Goal: Task Accomplishment & Management: Manage account settings

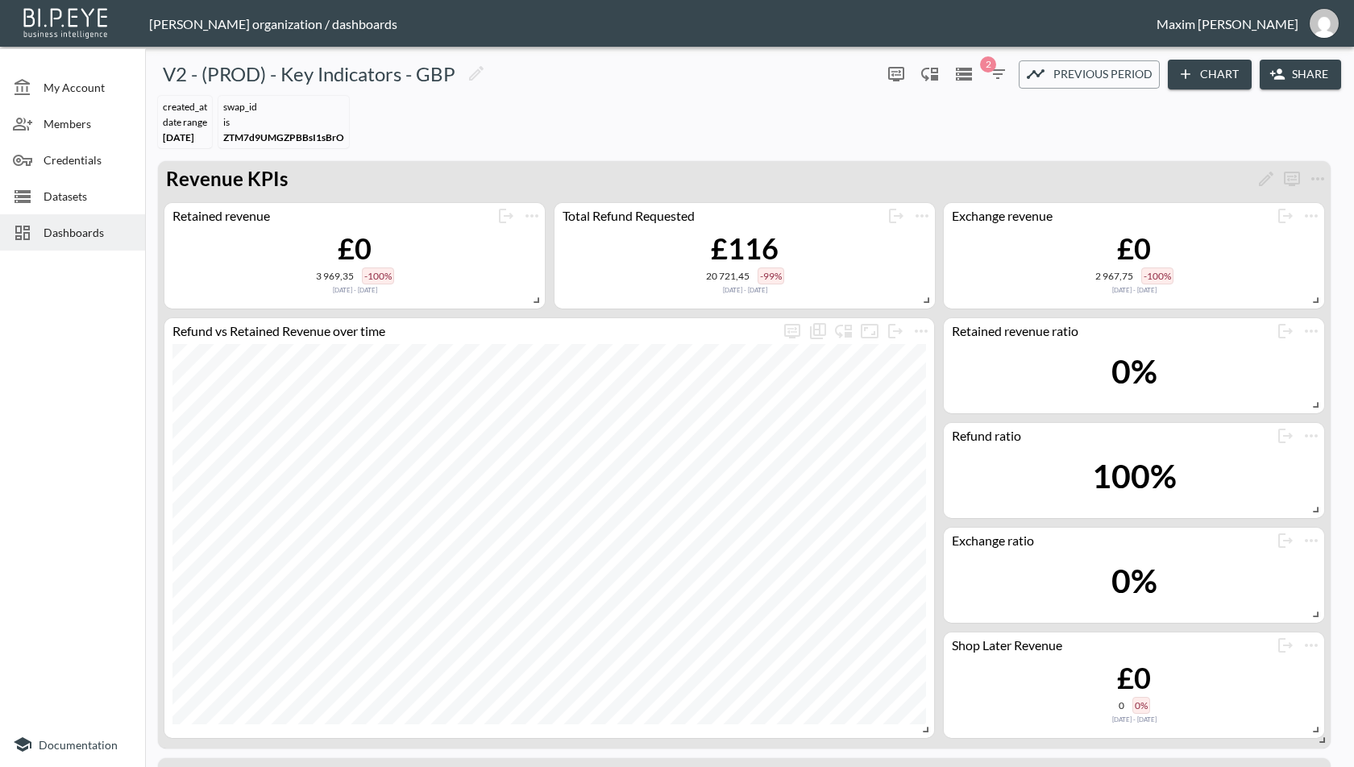
click at [69, 249] on div "Dashboards" at bounding box center [72, 232] width 145 height 36
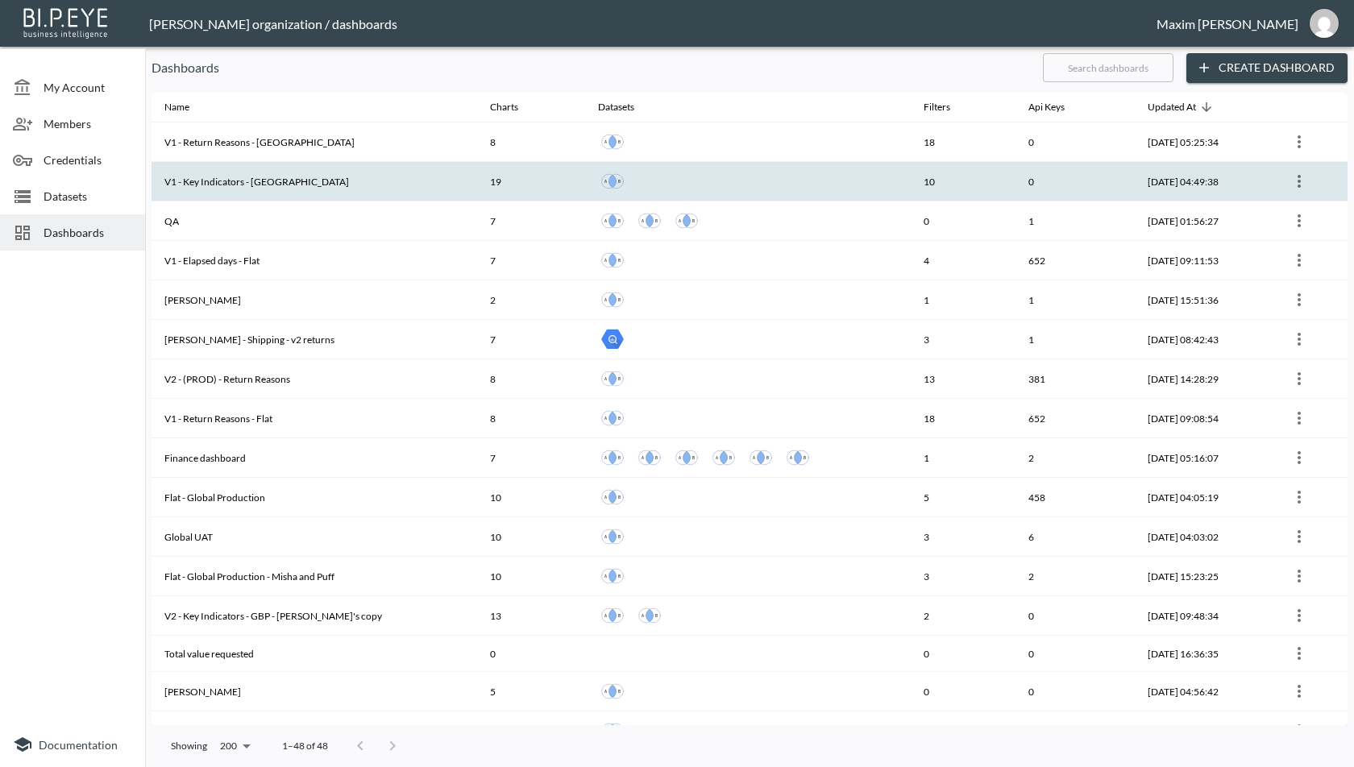
click at [790, 181] on div at bounding box center [748, 181] width 300 height 29
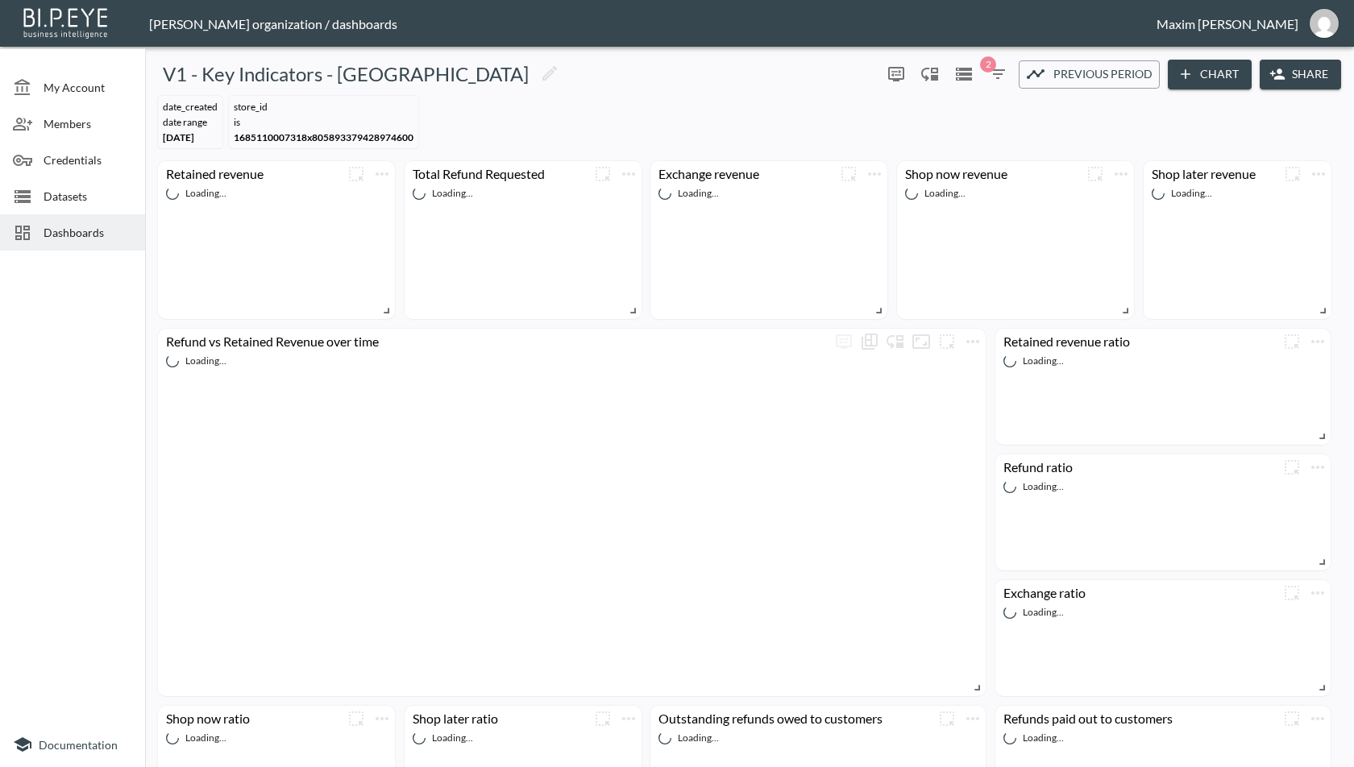
click at [1272, 79] on icon "button" at bounding box center [1277, 74] width 15 height 10
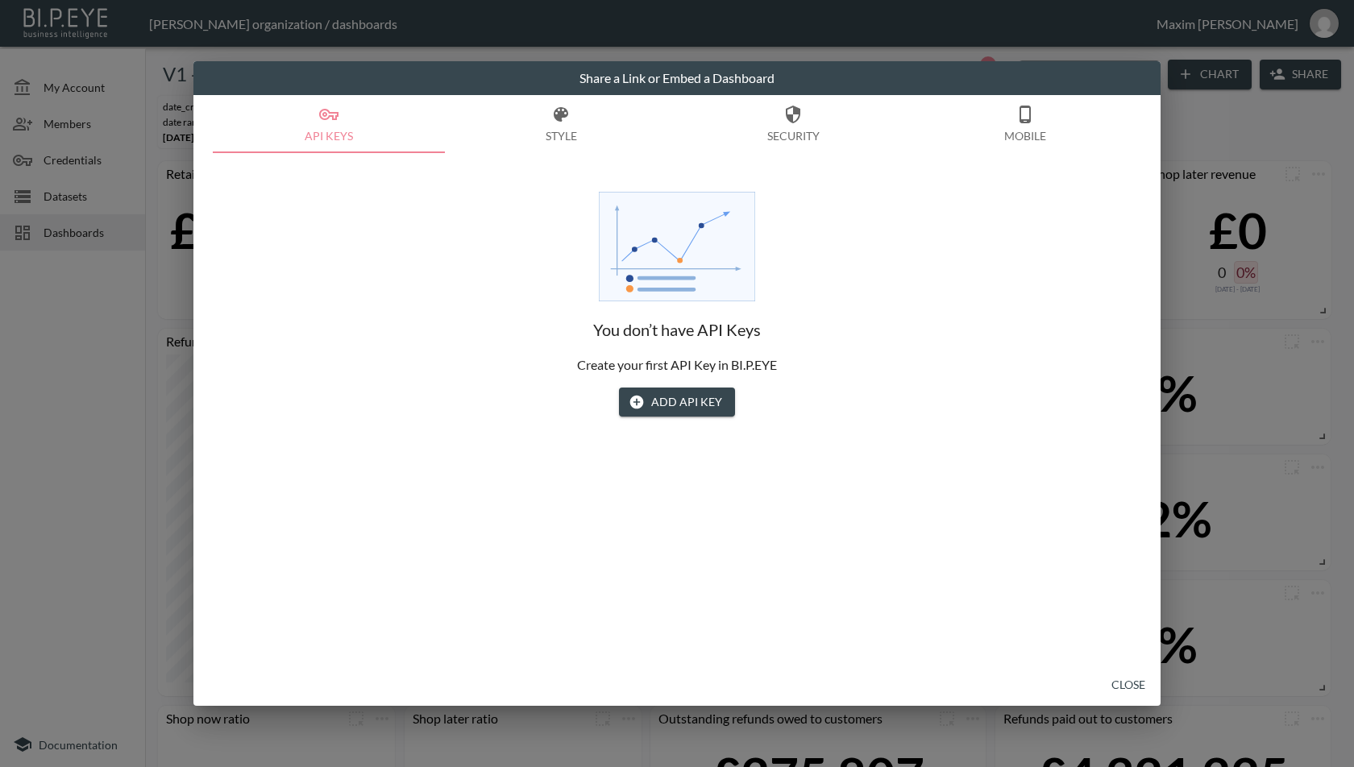
click at [687, 401] on button "Add API Key" at bounding box center [677, 403] width 116 height 30
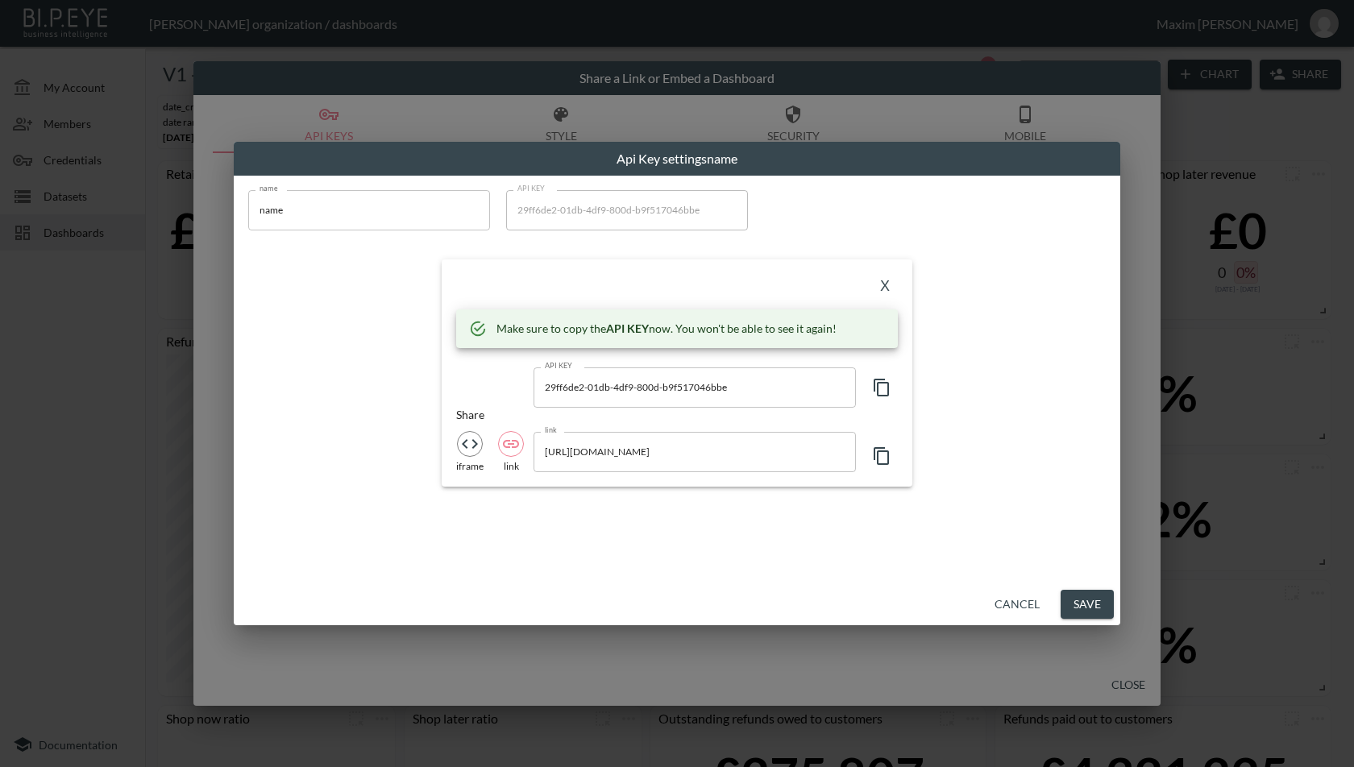
click at [874, 392] on icon "button" at bounding box center [881, 387] width 19 height 19
click at [713, 453] on input "[URL][DOMAIN_NAME]" at bounding box center [694, 452] width 322 height 40
click at [882, 401] on button "button" at bounding box center [882, 387] width 32 height 40
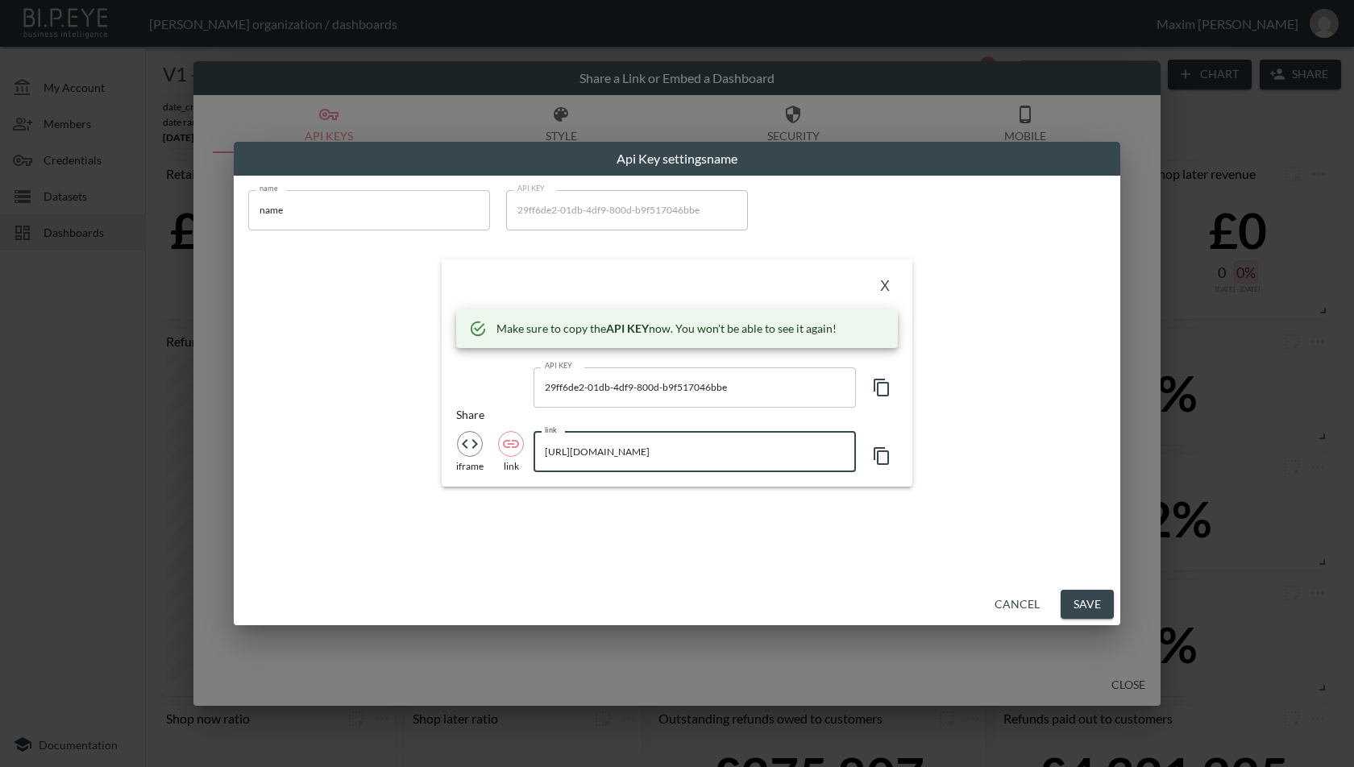
scroll to position [0, 516]
drag, startPoint x: 545, startPoint y: 456, endPoint x: 624, endPoint y: 455, distance: 79.0
click at [624, 455] on input "[URL][DOMAIN_NAME]" at bounding box center [694, 452] width 322 height 40
click at [438, 226] on input "name" at bounding box center [369, 210] width 242 height 40
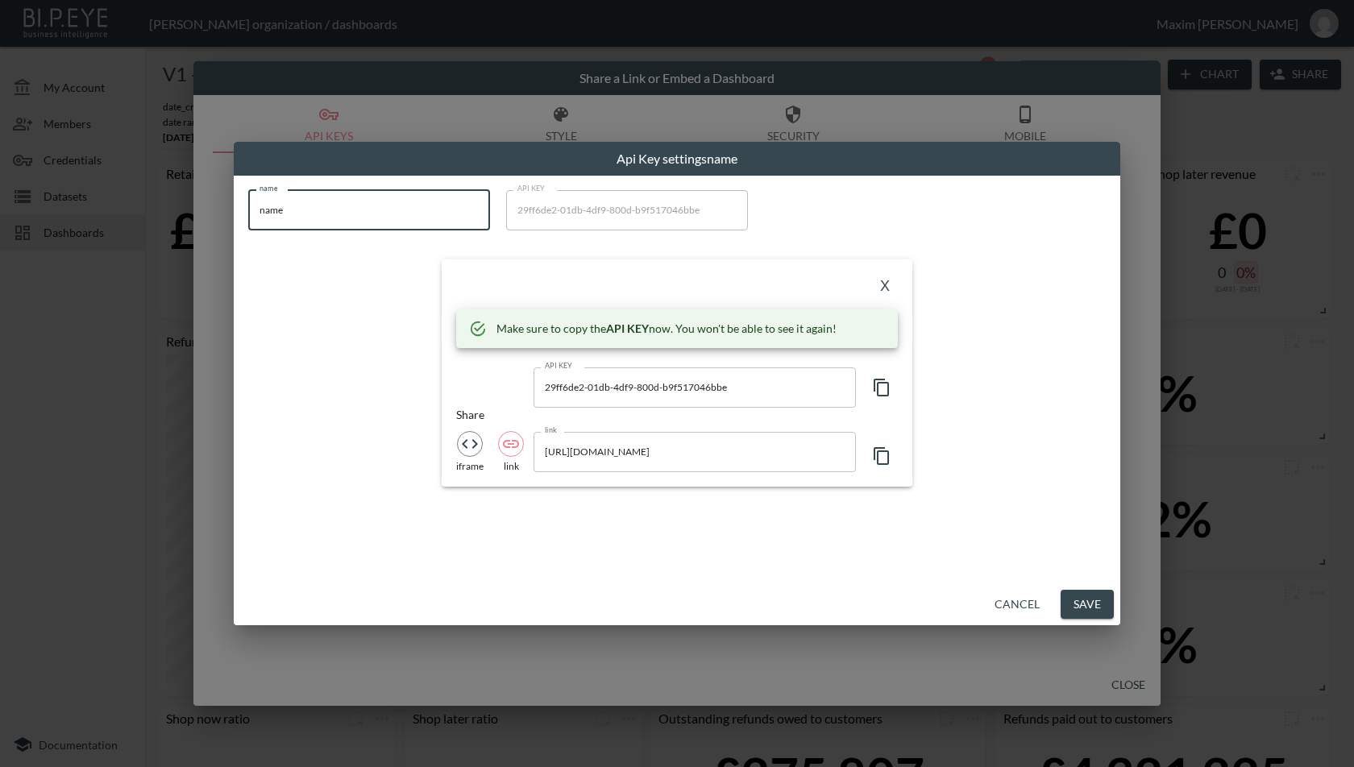
click at [438, 226] on input "name" at bounding box center [369, 210] width 242 height 40
type input "Tala UK"
click at [821, 213] on div "name Tala UK name API KEY 29ff6de2-01db-4df9-800d-b9f517046bbe API KEY" at bounding box center [676, 215] width 857 height 50
click at [878, 292] on button "X" at bounding box center [885, 287] width 26 height 26
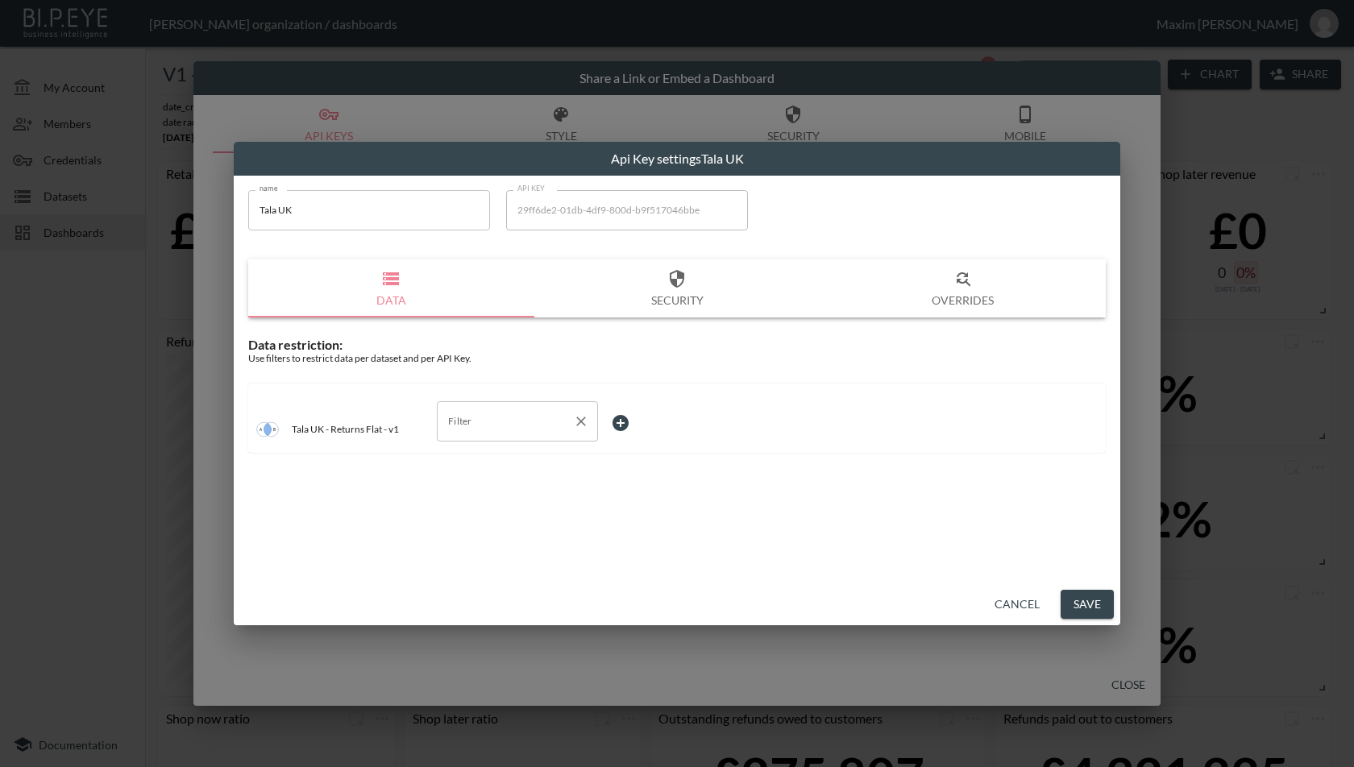
click at [490, 428] on input "Filter" at bounding box center [505, 422] width 122 height 26
click at [507, 537] on span "store_id" at bounding box center [517, 532] width 135 height 15
type input "store_id"
click at [640, 437] on body "BI.P.EYE, Interactive Analytics Dashboards - app [PERSON_NAME] organization / d…" at bounding box center [677, 383] width 1354 height 767
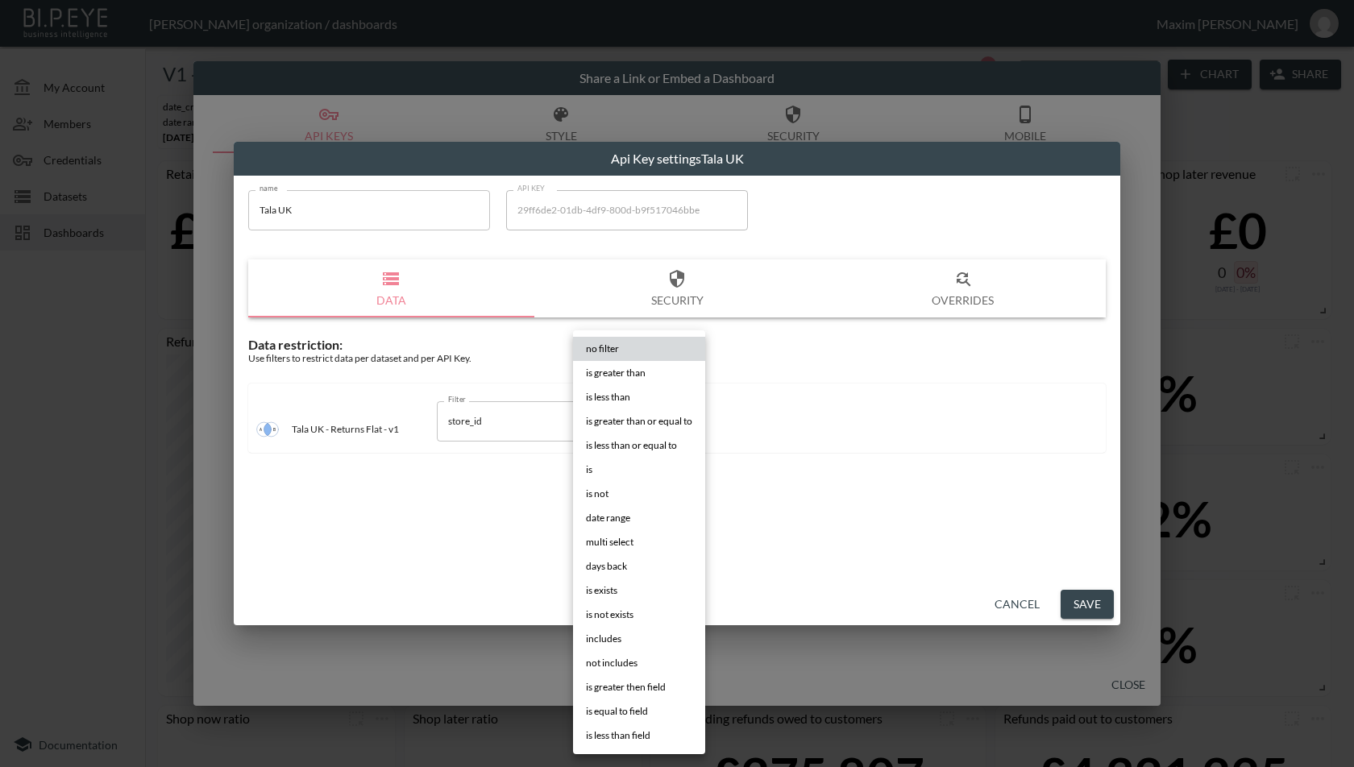
click at [632, 474] on li "is" at bounding box center [639, 470] width 132 height 24
type input "is"
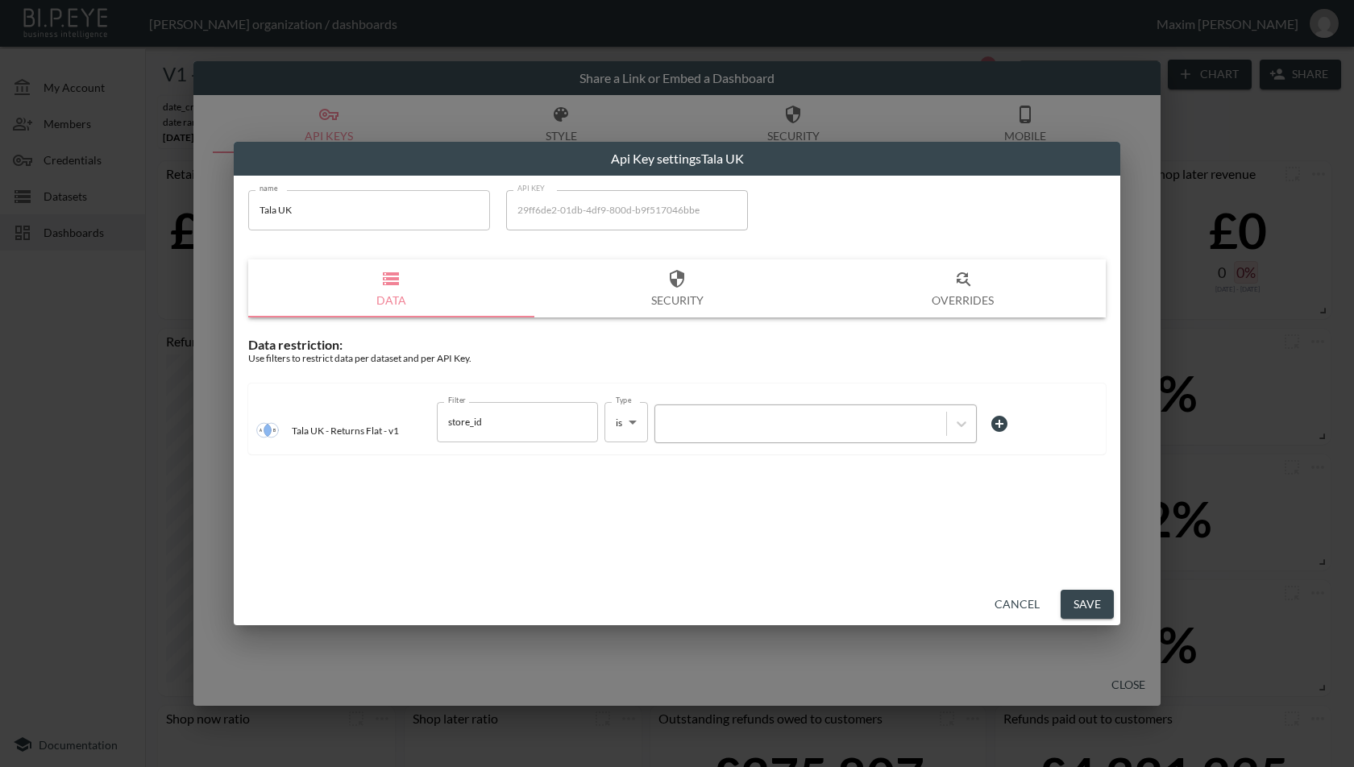
click at [719, 430] on div at bounding box center [800, 423] width 275 height 15
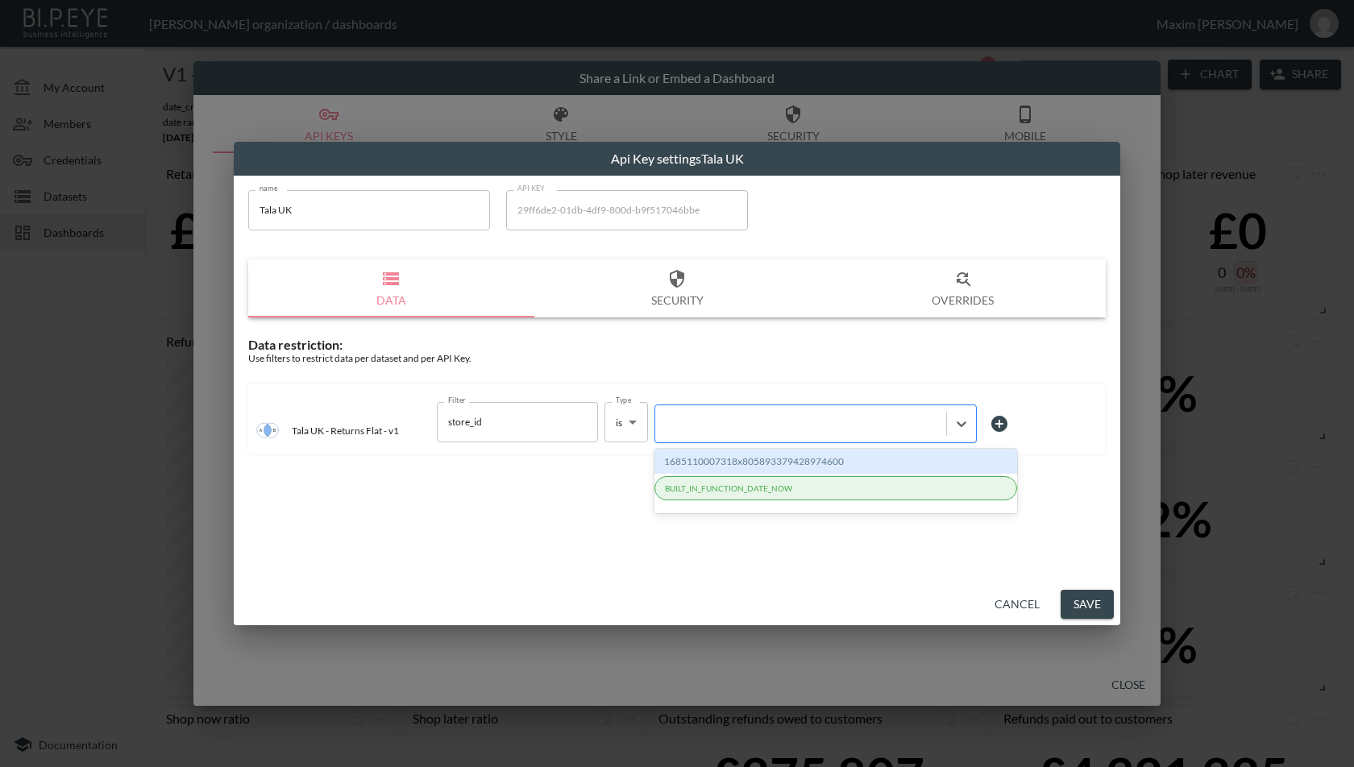
paste input "1685110007318x805893379428974600"
type input "1685110007318x805893379428974600"
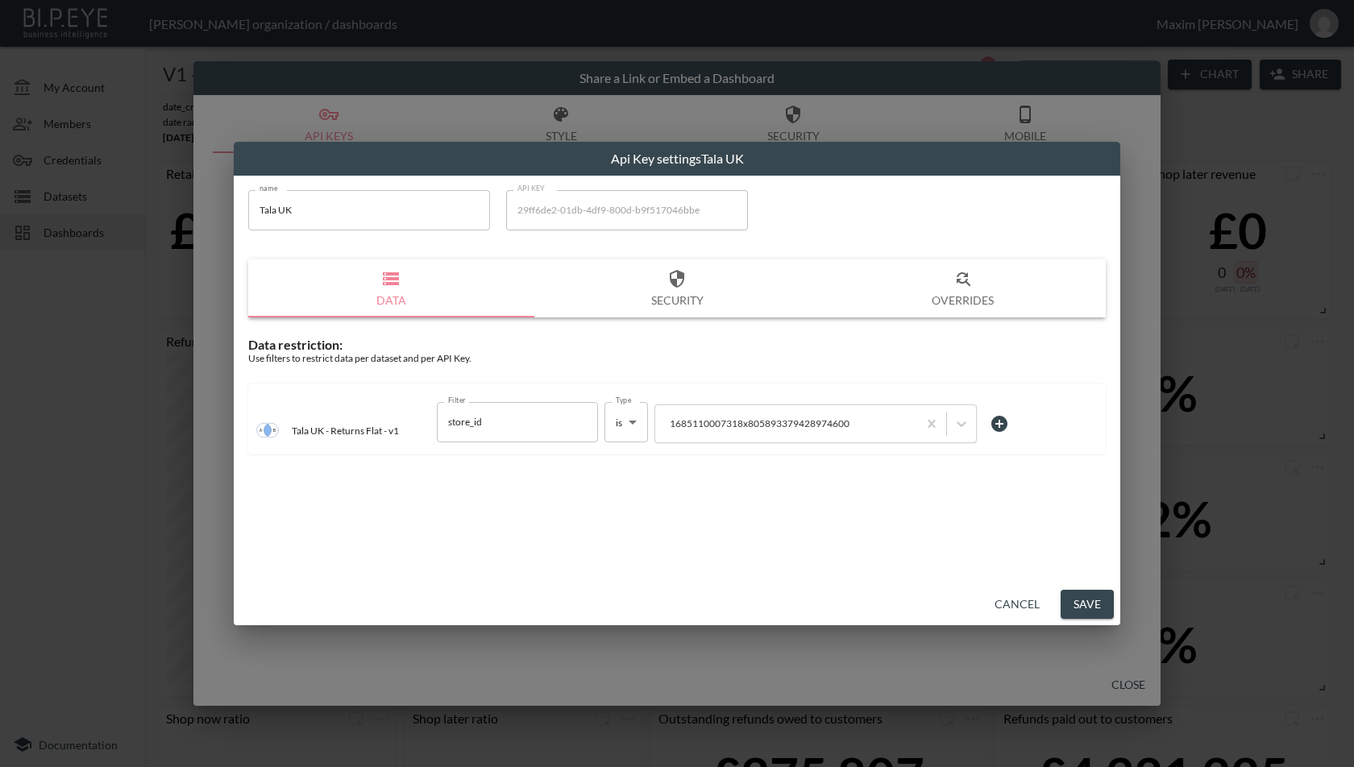
click at [806, 488] on div "name Tala UK name API KEY 29ff6de2-01db-4df9-800d-b9f517046bbe API KEY Data Sec…" at bounding box center [677, 380] width 886 height 408
click at [1100, 608] on button "Save" at bounding box center [1087, 605] width 53 height 30
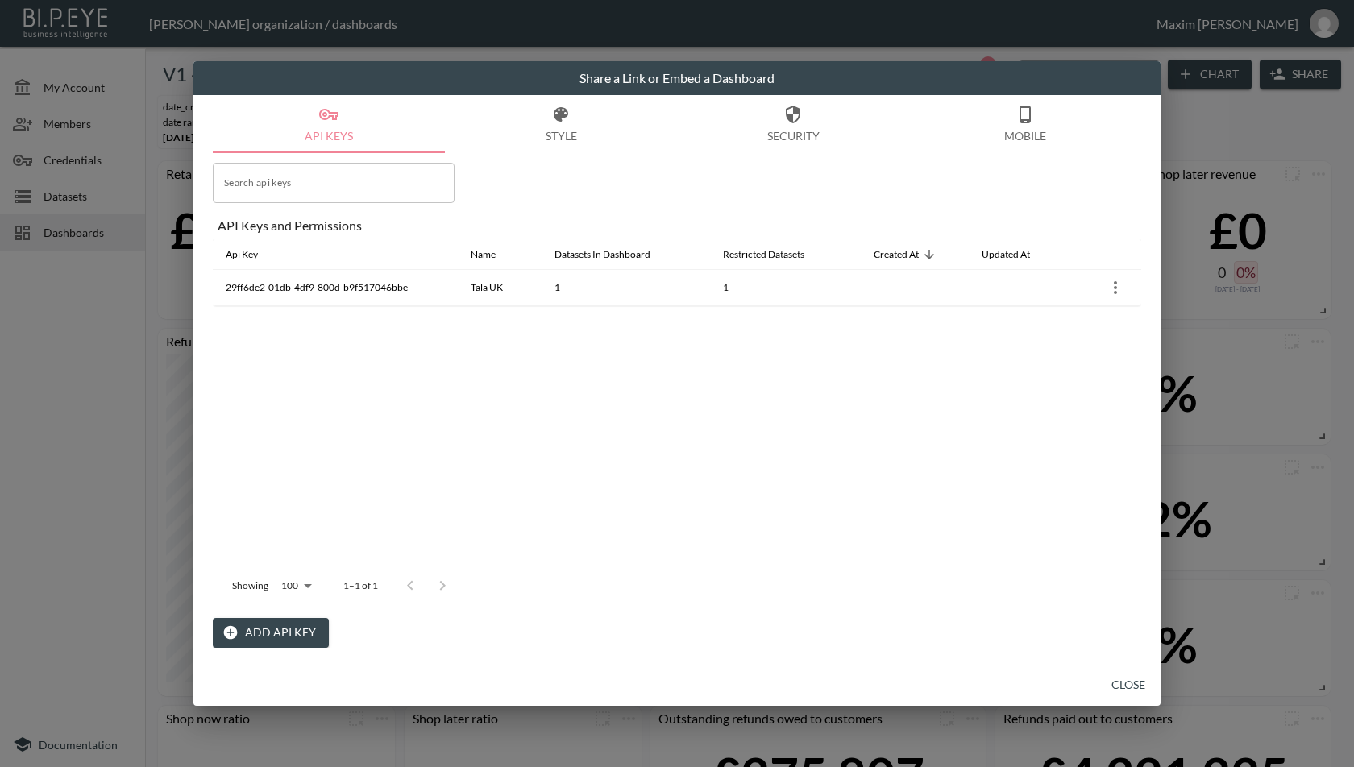
click at [1135, 697] on button "Close" at bounding box center [1128, 685] width 52 height 30
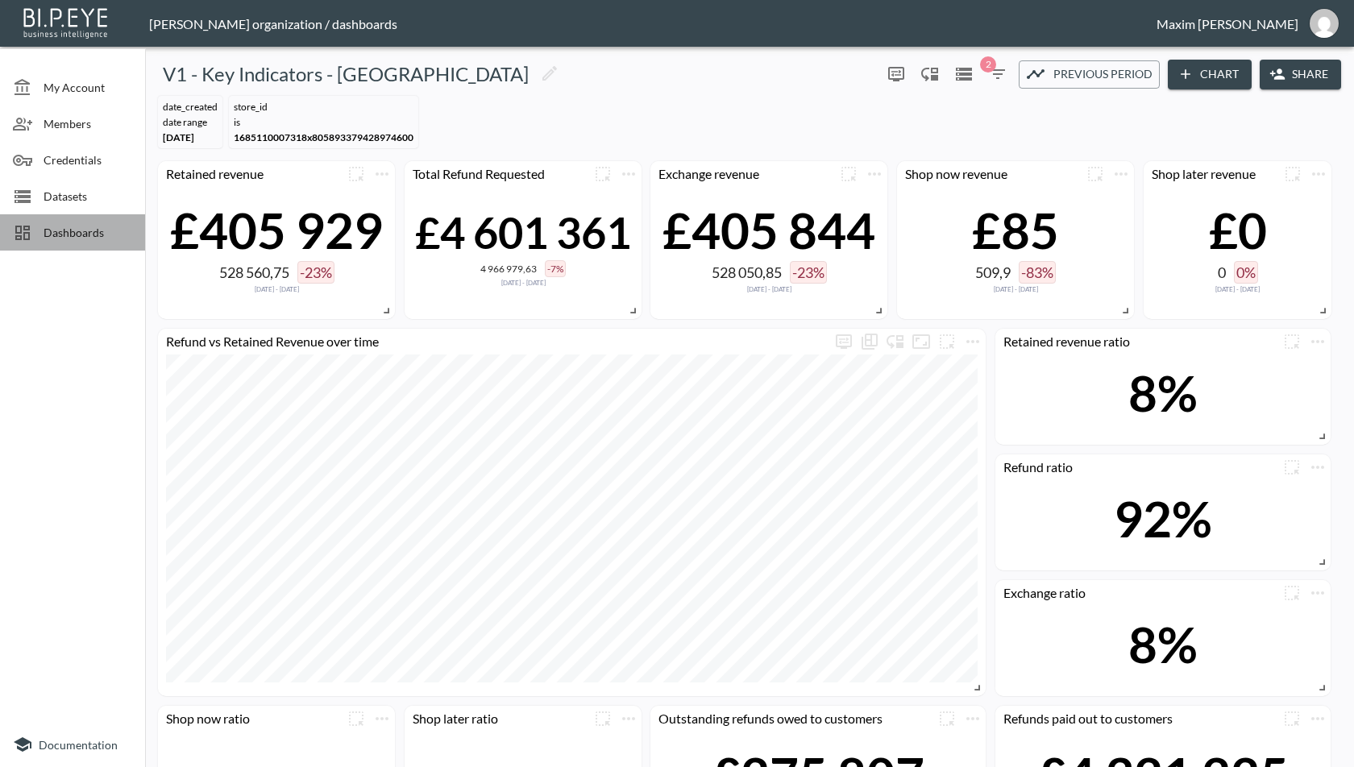
click at [85, 230] on span "Dashboards" at bounding box center [88, 232] width 89 height 17
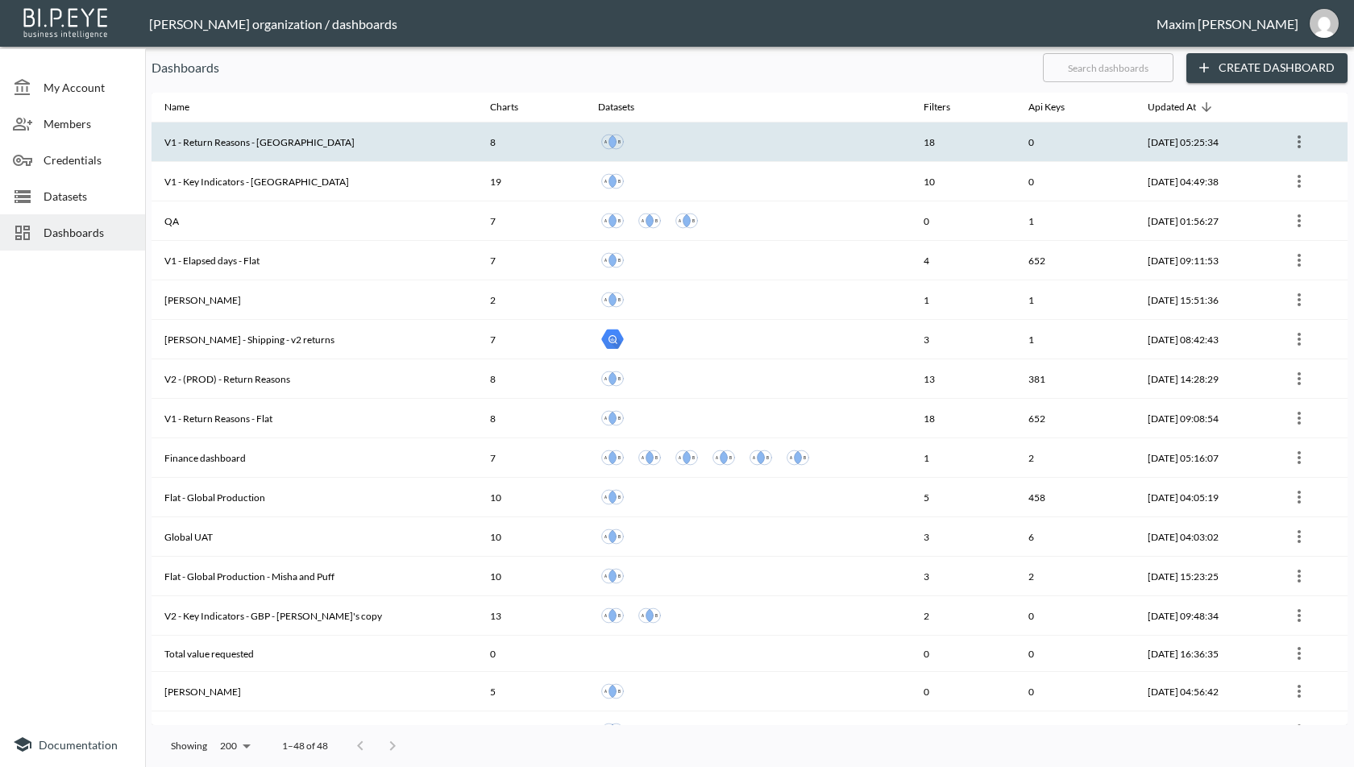
click at [294, 146] on th "V1 - Return Reasons - [GEOGRAPHIC_DATA]" at bounding box center [315, 141] width 326 height 39
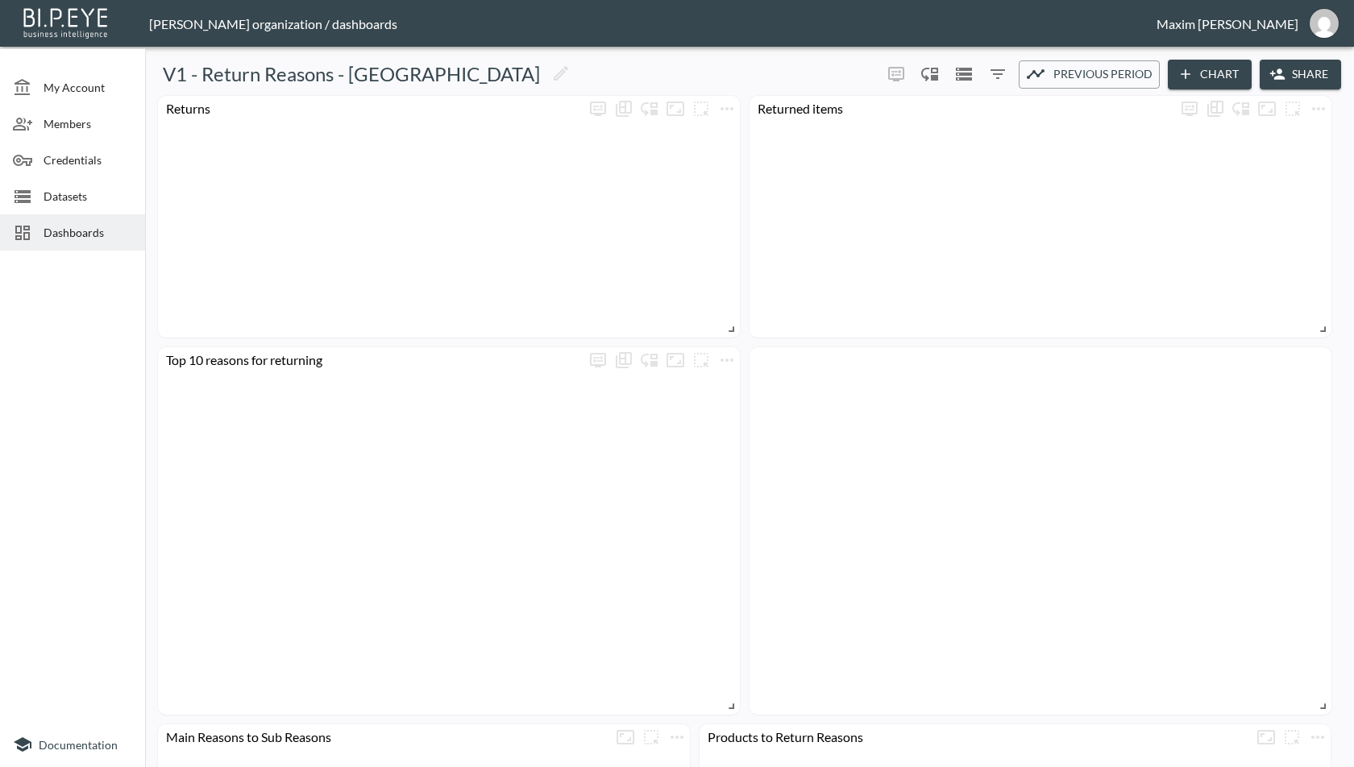
click at [1289, 80] on button "Share" at bounding box center [1300, 75] width 81 height 30
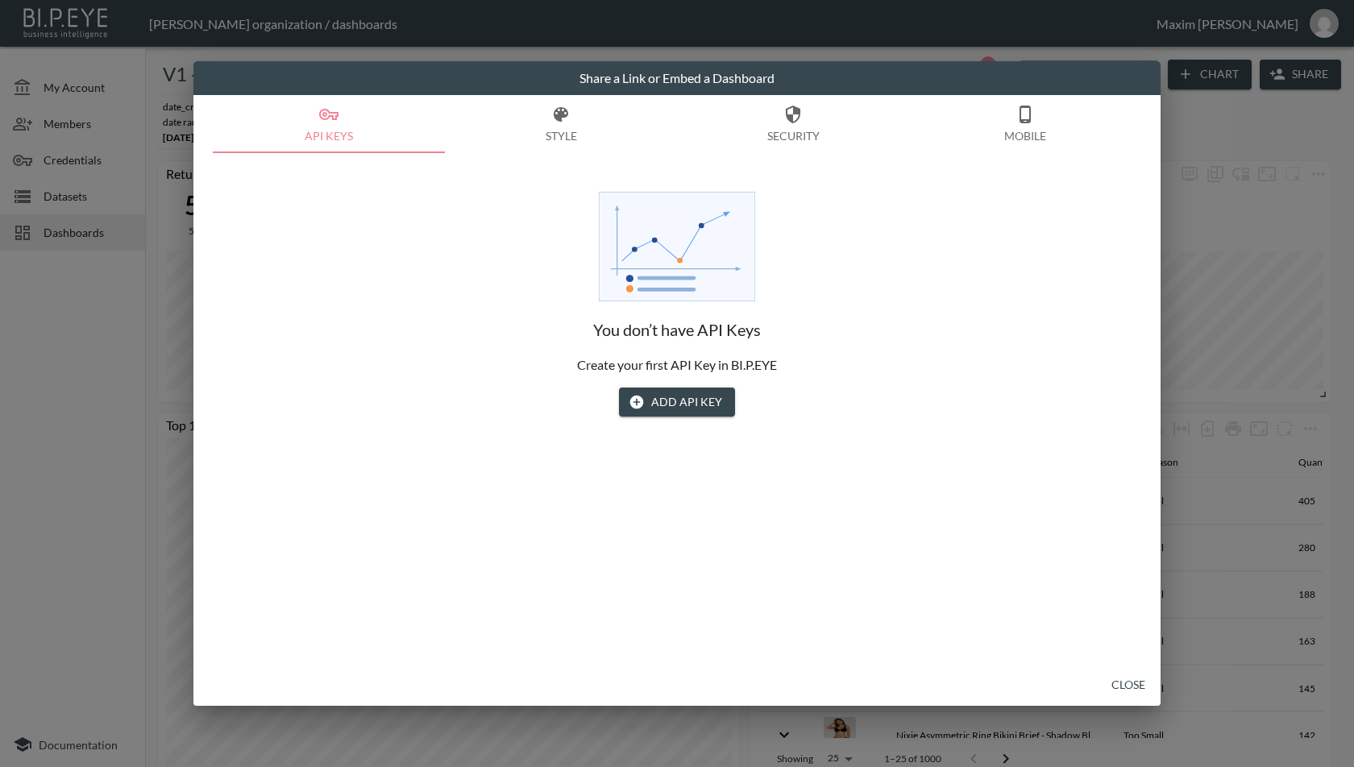
click at [712, 412] on button "Add API Key" at bounding box center [677, 403] width 116 height 30
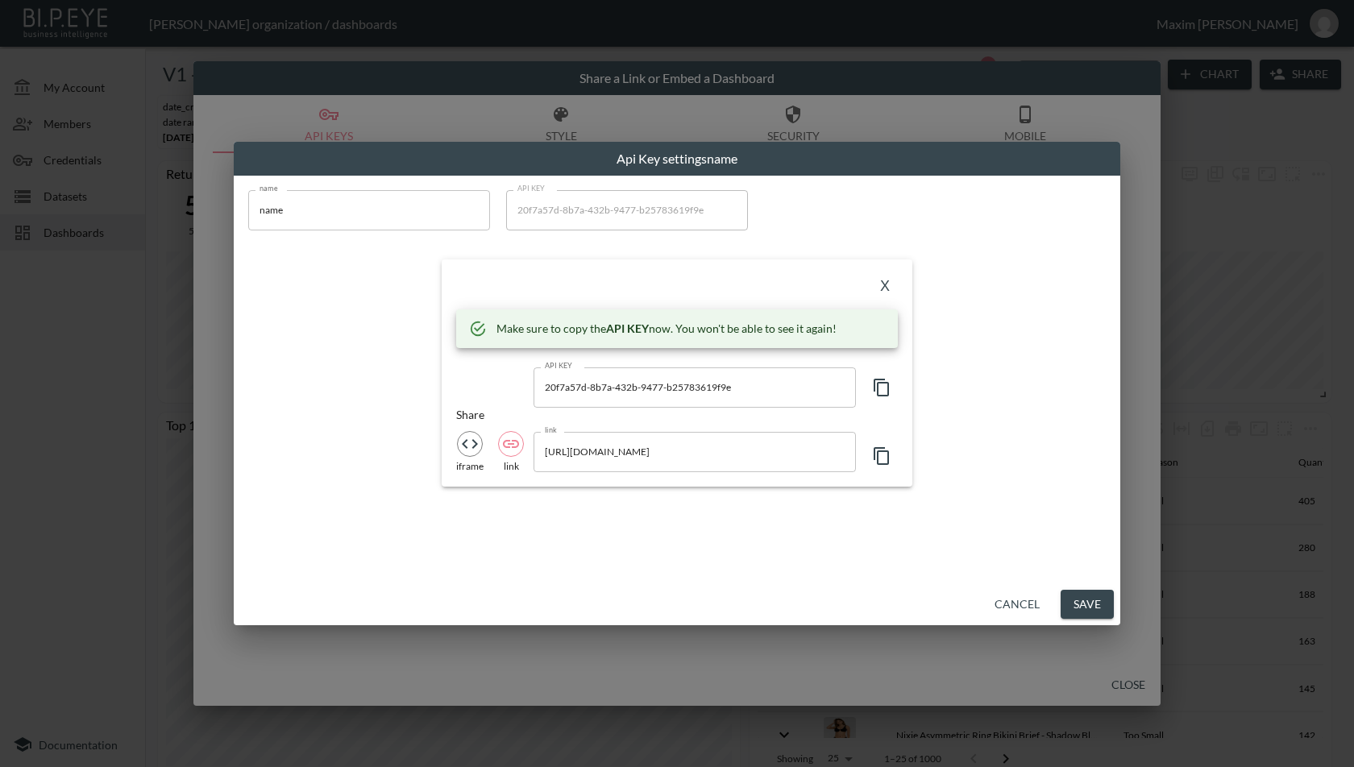
click at [891, 389] on button "button" at bounding box center [882, 387] width 32 height 40
click at [599, 455] on input "[URL][DOMAIN_NAME]" at bounding box center [694, 452] width 322 height 40
drag, startPoint x: 545, startPoint y: 457, endPoint x: 621, endPoint y: 446, distance: 76.5
click at [621, 446] on input "[URL][DOMAIN_NAME]" at bounding box center [694, 452] width 322 height 40
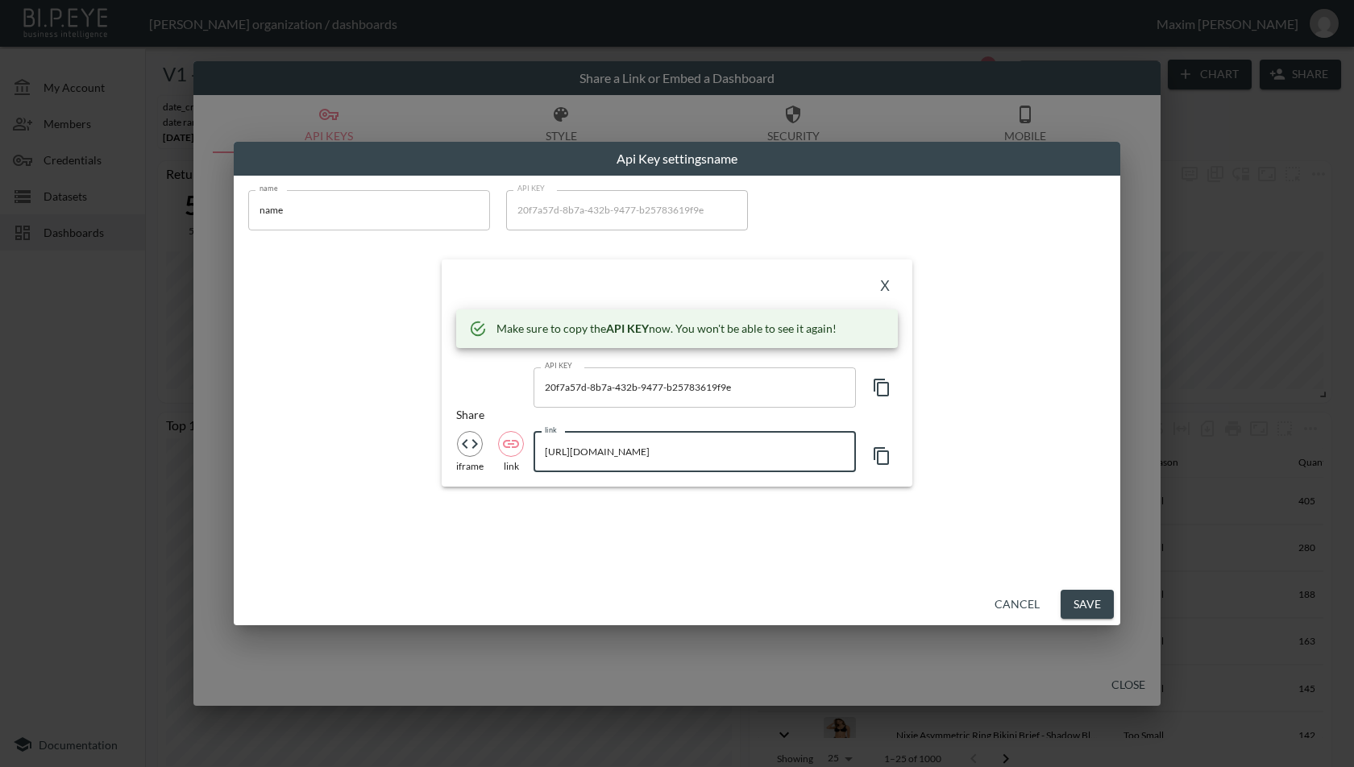
scroll to position [0, 0]
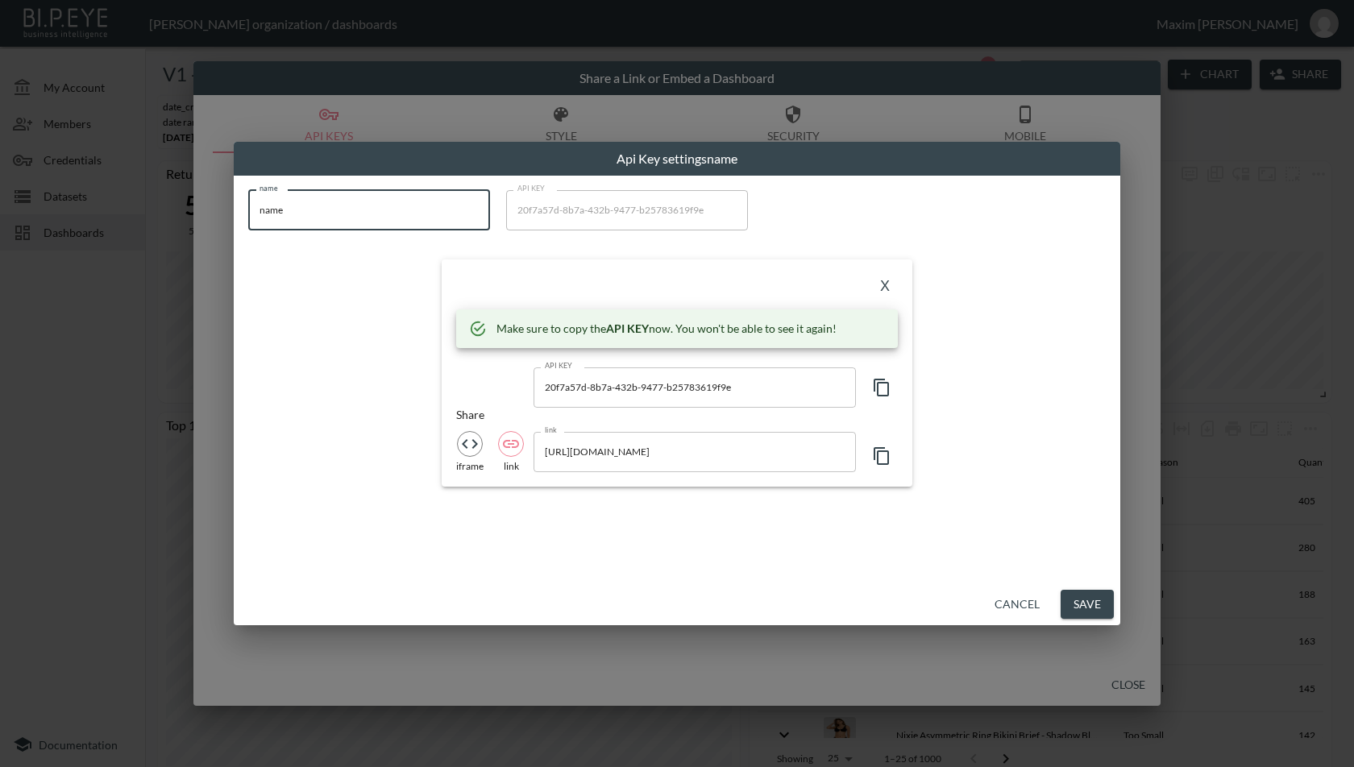
click at [379, 214] on input "name" at bounding box center [369, 210] width 242 height 40
paste input "Tala UK"
type input "Tala UK"
click at [894, 282] on button "X" at bounding box center [885, 287] width 26 height 26
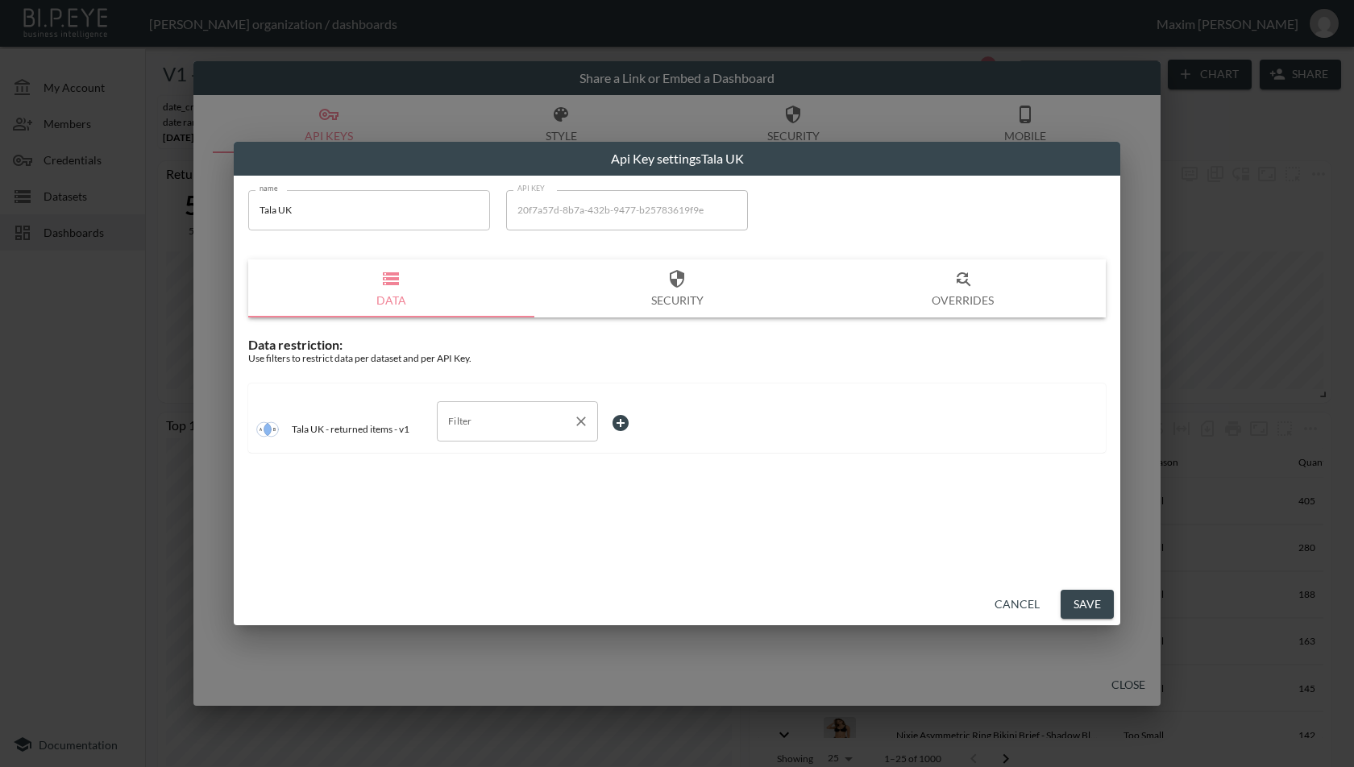
click at [518, 405] on div "Filter" at bounding box center [517, 421] width 161 height 40
drag, startPoint x: 482, startPoint y: 536, endPoint x: 612, endPoint y: 479, distance: 141.8
click at [482, 536] on span "store_id" at bounding box center [517, 532] width 135 height 15
type input "store_id"
click at [645, 425] on body "BI.P.EYE, Interactive Analytics Dashboards - app [PERSON_NAME] organization / d…" at bounding box center [677, 383] width 1354 height 767
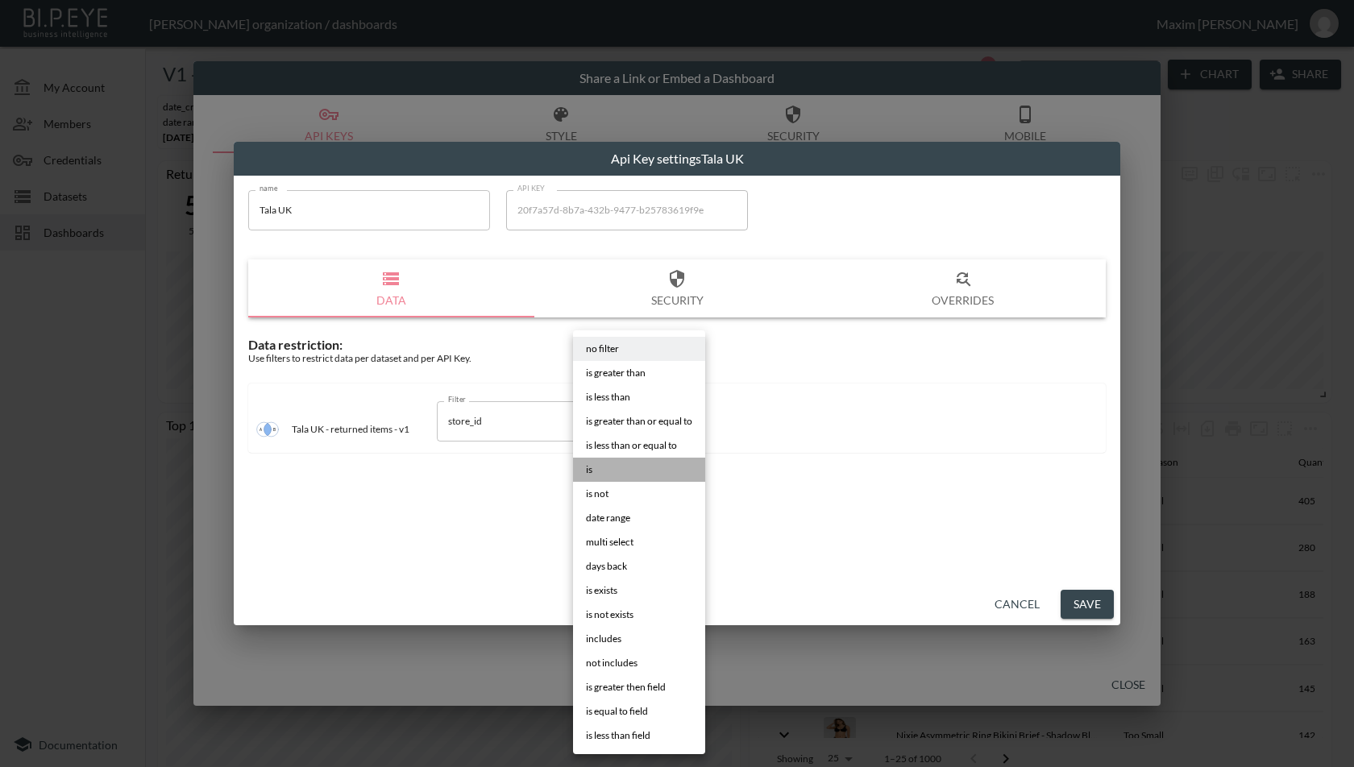
click at [624, 470] on li "is" at bounding box center [639, 470] width 132 height 24
type input "is"
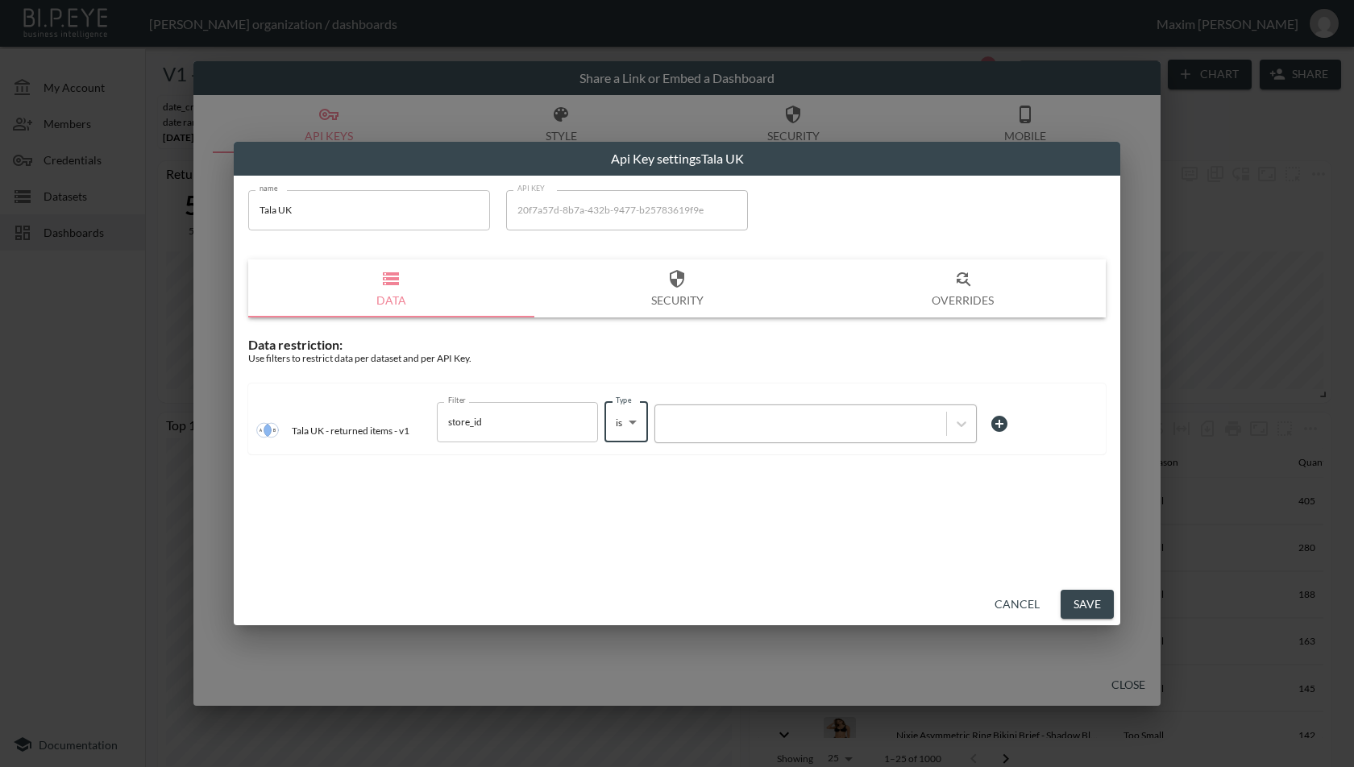
click at [730, 416] on div at bounding box center [800, 423] width 275 height 15
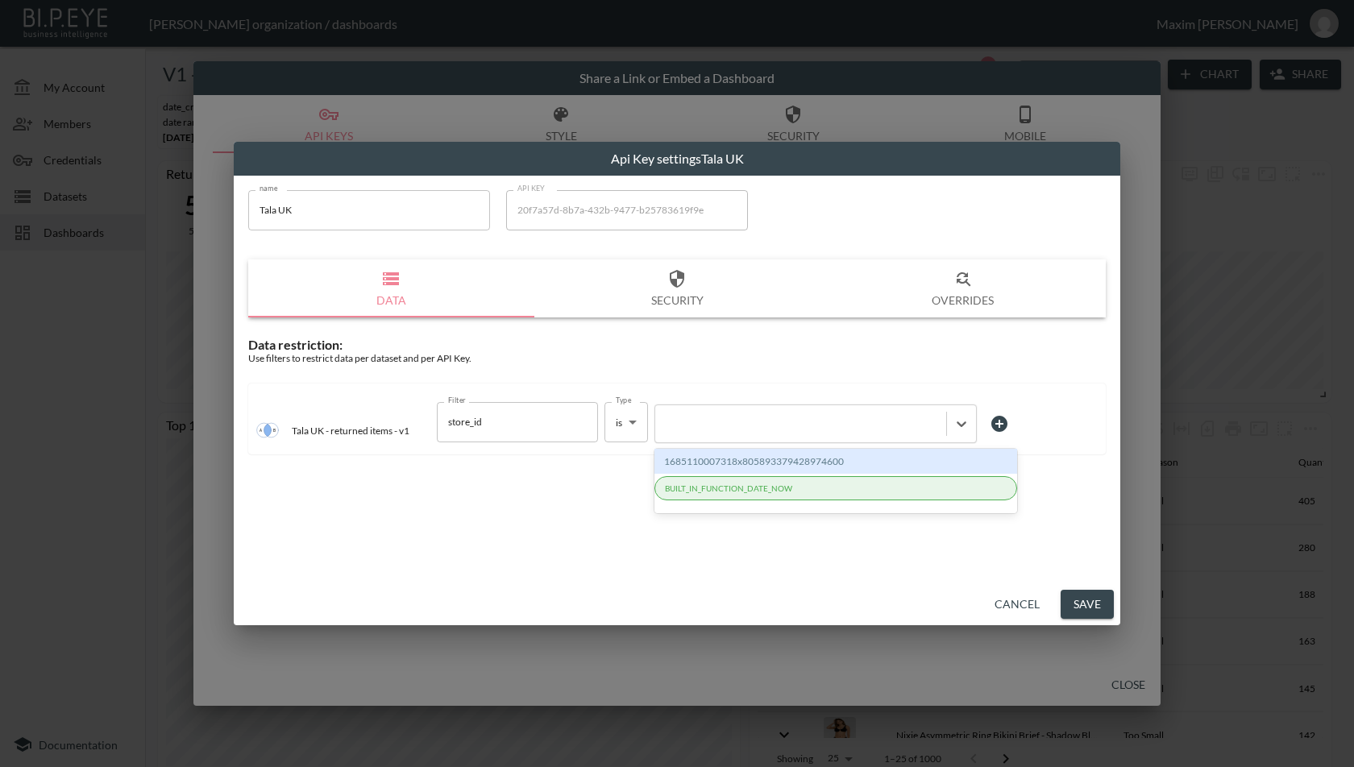
click at [548, 522] on div "name Tala UK name API KEY 20f7a57d-8b7a-432b-9477-b25783619f9e API KEY Data Sec…" at bounding box center [677, 380] width 886 height 408
click at [797, 427] on div at bounding box center [800, 423] width 275 height 15
paste input "1685110007318x805893379428974600"
type input "1685110007318x805893379428974600"
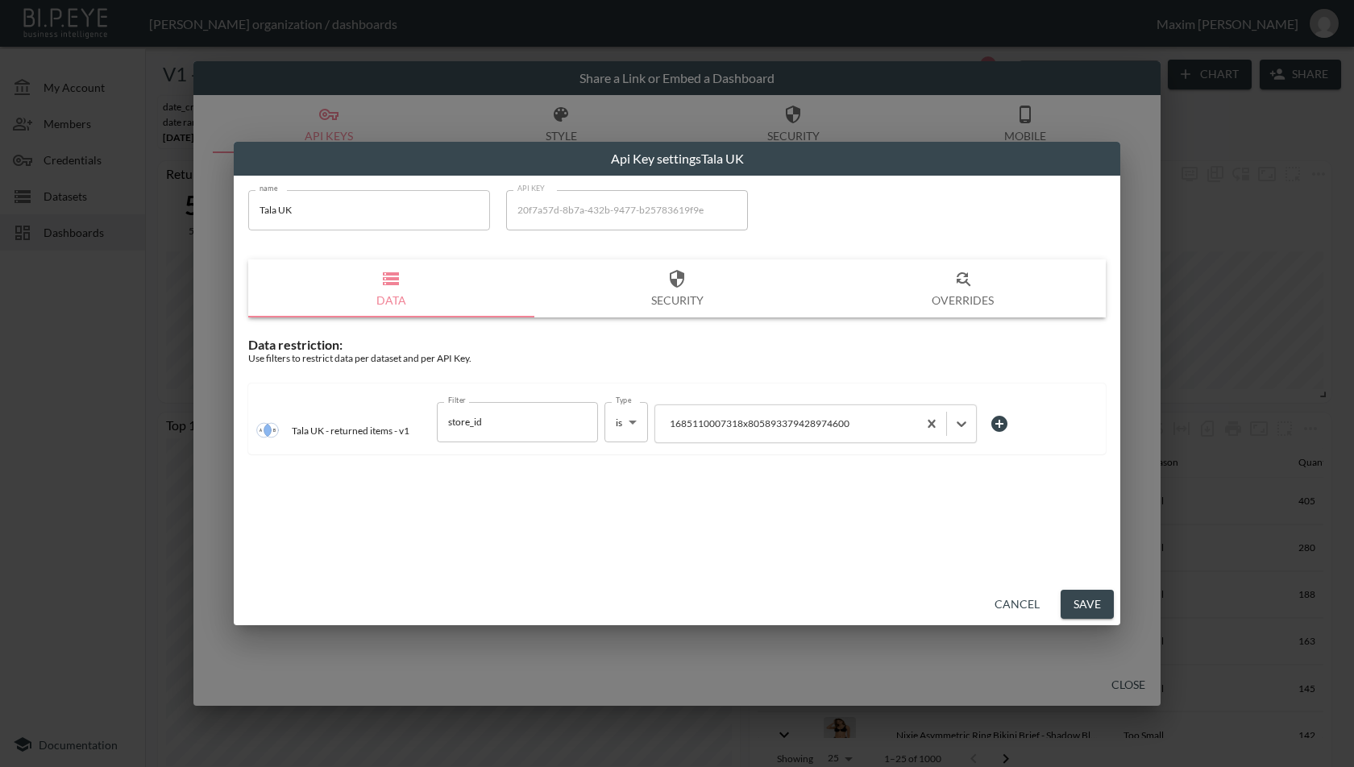
click at [794, 509] on div "name Tala UK name API KEY 20f7a57d-8b7a-432b-9477-b25783619f9e API KEY Data Sec…" at bounding box center [677, 380] width 886 height 408
click at [1094, 597] on button "Save" at bounding box center [1087, 605] width 53 height 30
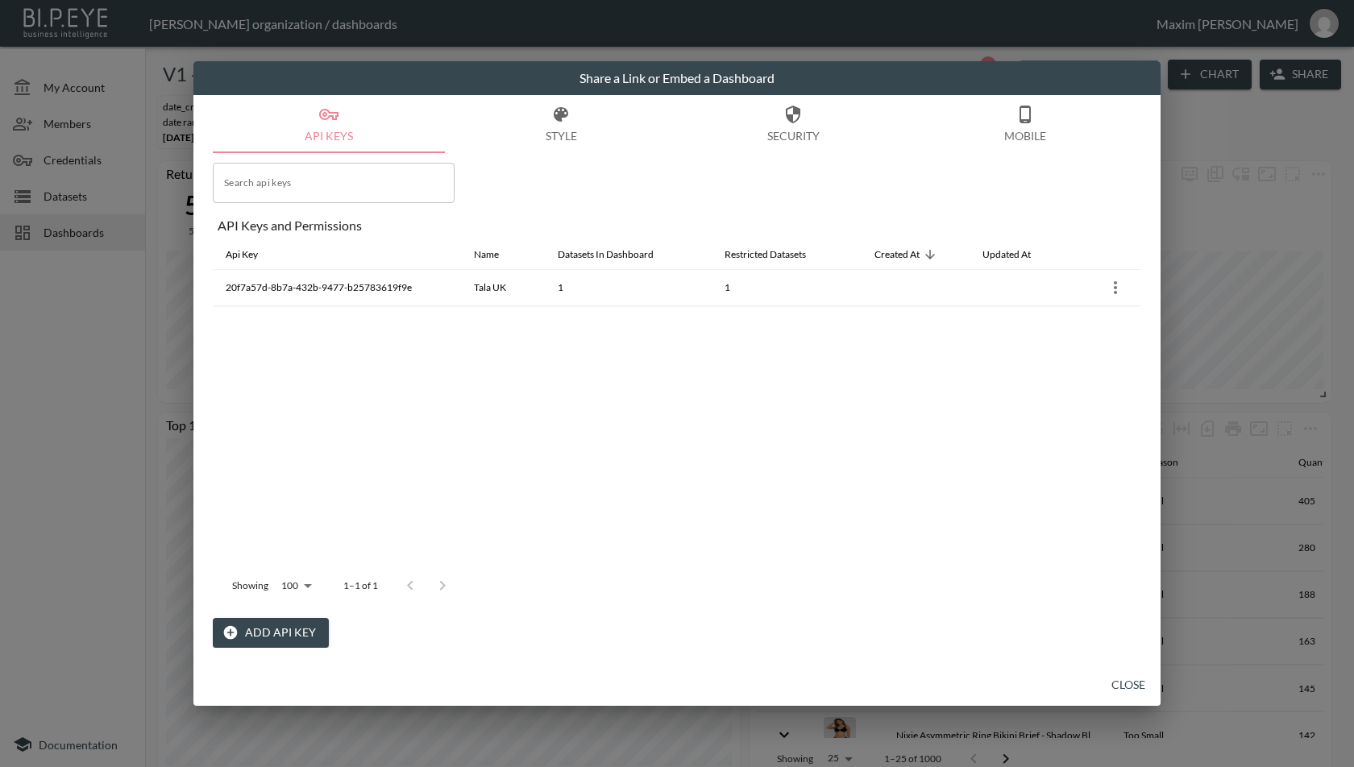
click at [1115, 681] on button "Close" at bounding box center [1128, 685] width 52 height 30
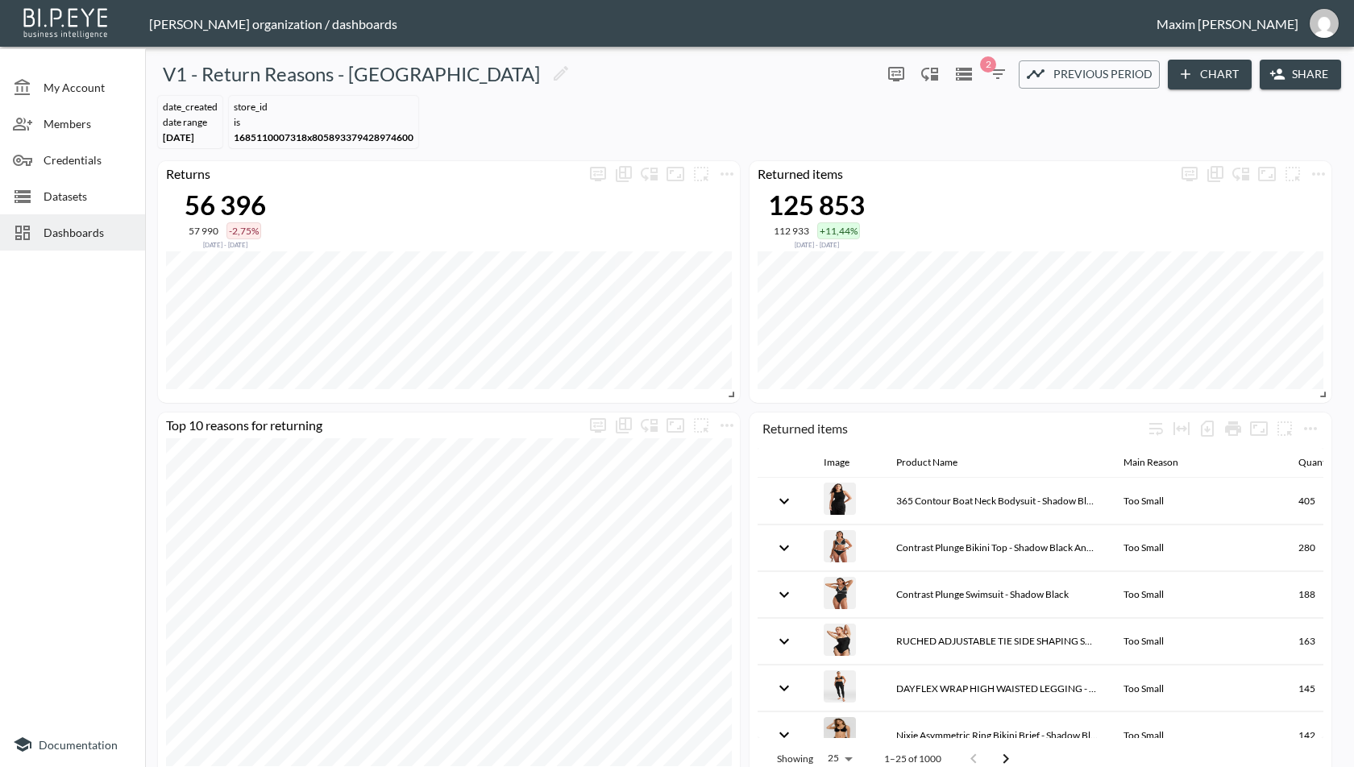
click at [1306, 106] on div "date_created DATE RANGE [DATE] store_id IS 1685110007318x805893379428974600" at bounding box center [750, 121] width 1196 height 65
click at [1306, 89] on button "Share" at bounding box center [1300, 75] width 81 height 30
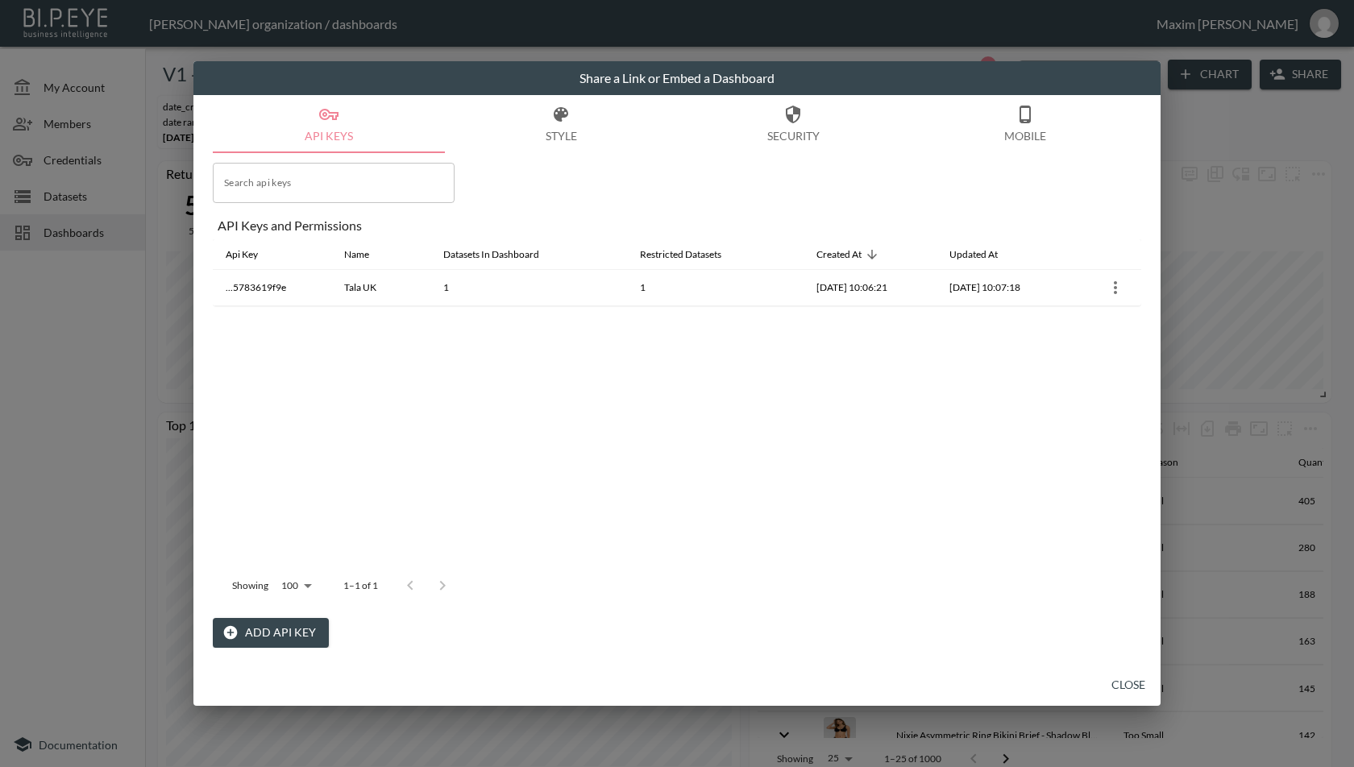
click at [1211, 169] on div "Share a Link or Embed a Dashboard API Keys Style Security Mobile Search api key…" at bounding box center [677, 383] width 1354 height 767
click at [1122, 681] on button "Close" at bounding box center [1128, 685] width 52 height 30
